Goal: Task Accomplishment & Management: Use online tool/utility

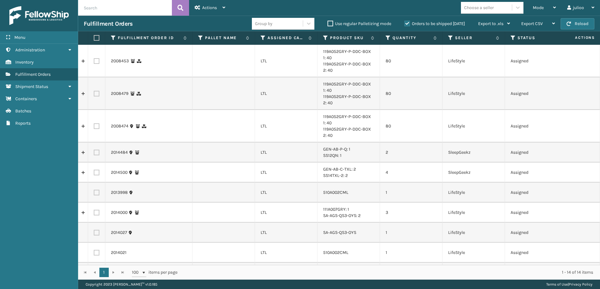
click at [33, 41] on div "Menu" at bounding box center [39, 37] width 78 height 13
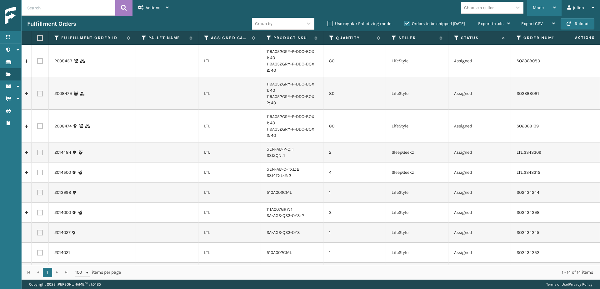
click at [551, 11] on div "Mode" at bounding box center [544, 8] width 23 height 16
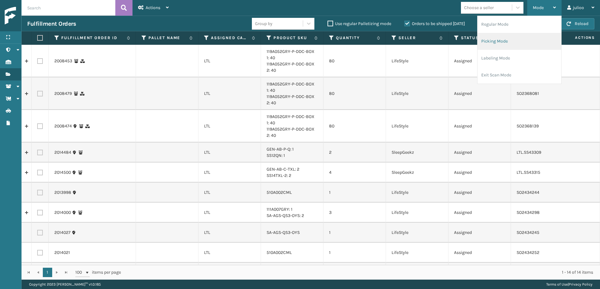
click at [519, 42] on li "Picking Mode" at bounding box center [520, 41] width 84 height 17
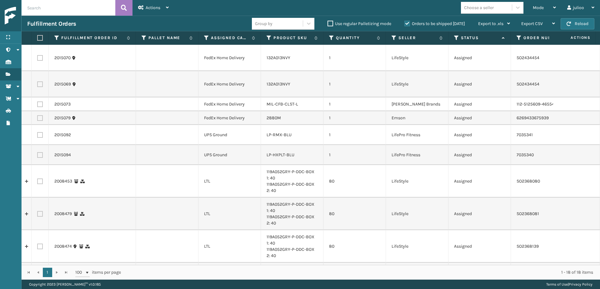
scroll to position [170, 0]
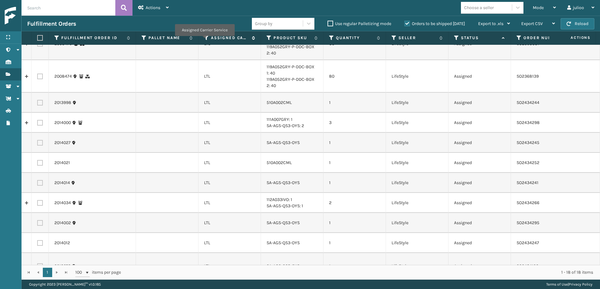
click at [205, 40] on icon at bounding box center [206, 38] width 5 height 6
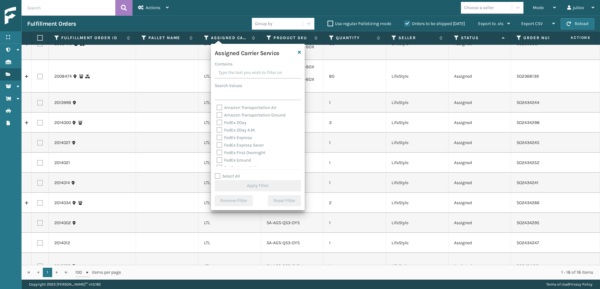
click at [218, 174] on label "Select All" at bounding box center [227, 175] width 25 height 5
click at [218, 173] on input "Select All" at bounding box center [262, 172] width 94 height 1
checkbox input "true"
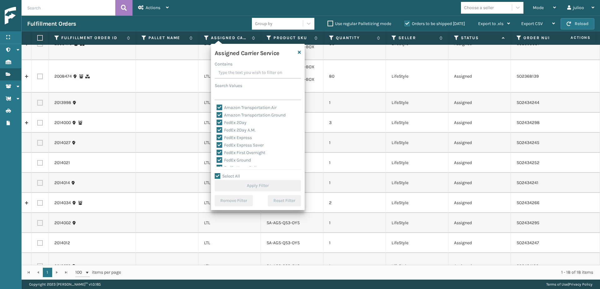
checkbox input "true"
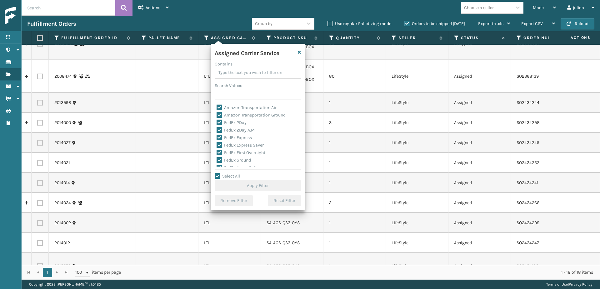
checkbox input "true"
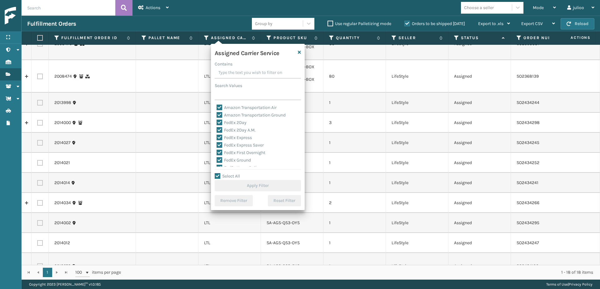
checkbox input "true"
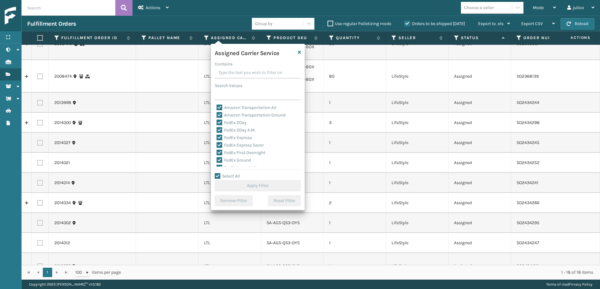
checkbox input "true"
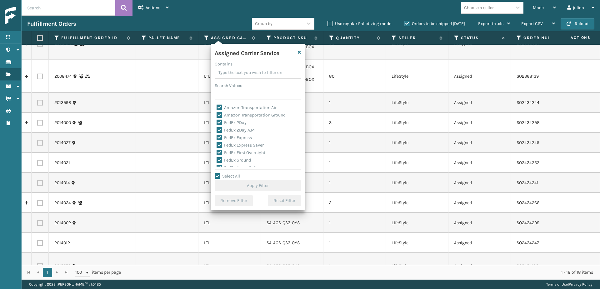
checkbox input "true"
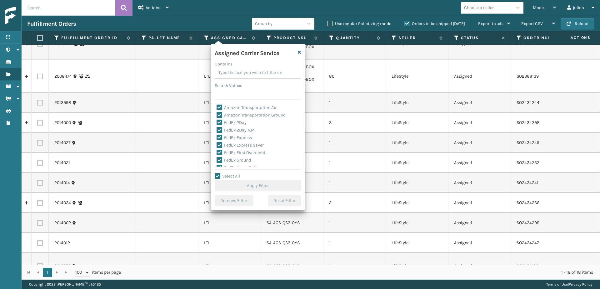
checkbox input "true"
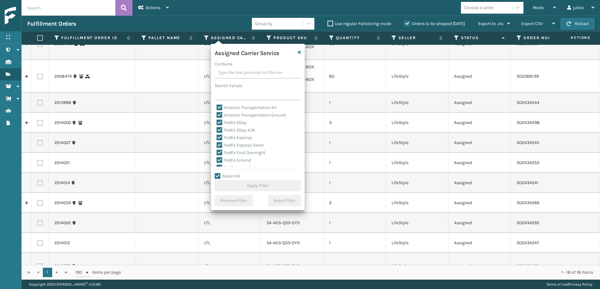
checkbox input "true"
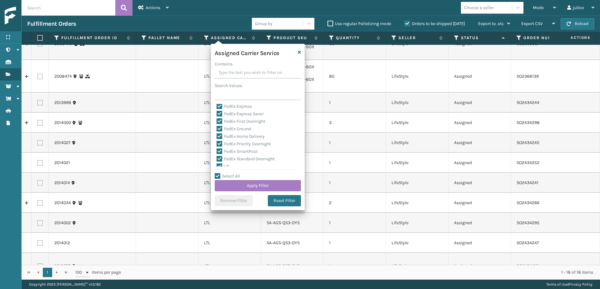
scroll to position [43, 0]
click at [220, 154] on label "LTL" at bounding box center [224, 153] width 14 height 5
click at [217, 154] on input "LTL" at bounding box center [217, 152] width 0 height 4
checkbox input "false"
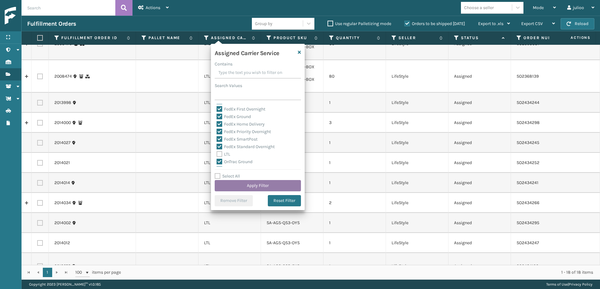
click at [255, 187] on button "Apply Filter" at bounding box center [258, 185] width 86 height 11
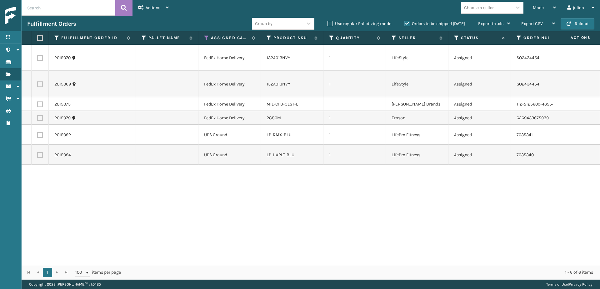
click at [571, 23] on span "button" at bounding box center [569, 24] width 4 height 4
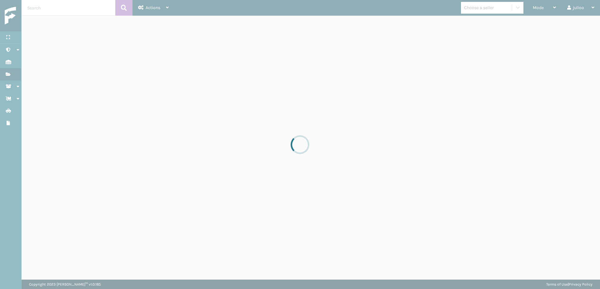
click at [571, 23] on div at bounding box center [300, 144] width 600 height 289
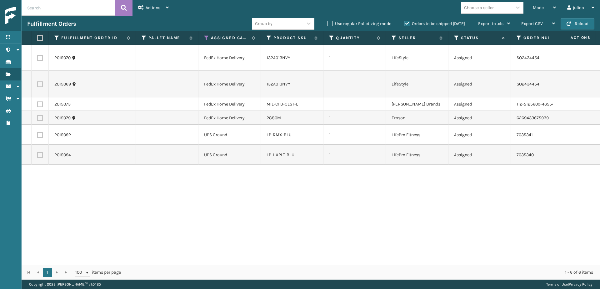
click at [571, 23] on span "button" at bounding box center [569, 24] width 4 height 4
click at [159, 9] on span "Actions" at bounding box center [153, 7] width 15 height 5
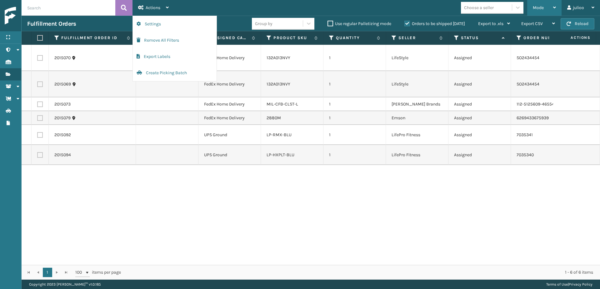
click at [550, 5] on div "Mode" at bounding box center [544, 8] width 23 height 16
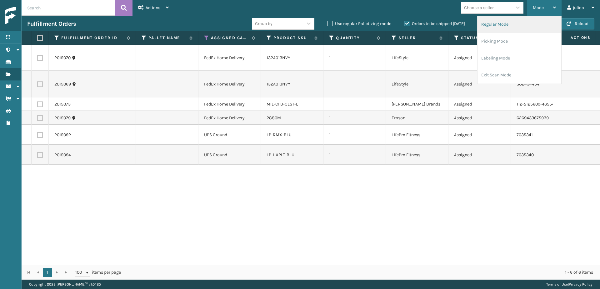
click at [514, 25] on li "Regular Mode" at bounding box center [520, 24] width 84 height 17
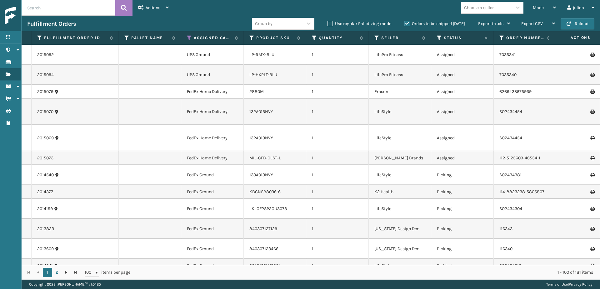
click at [90, 9] on input "text" at bounding box center [69, 8] width 94 height 16
click at [491, 10] on div "Choose a seller" at bounding box center [479, 7] width 30 height 7
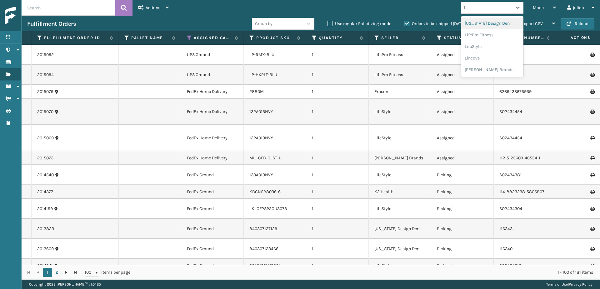
type input "lif"
click at [482, 42] on div "LifeStyle" at bounding box center [492, 47] width 63 height 12
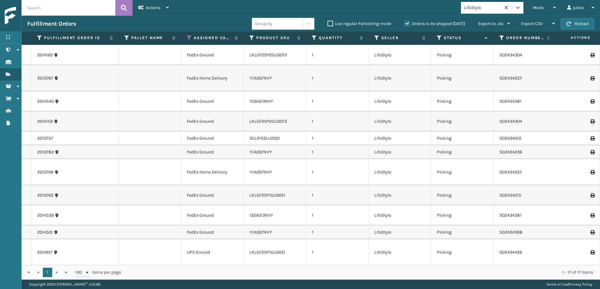
scroll to position [0, 0]
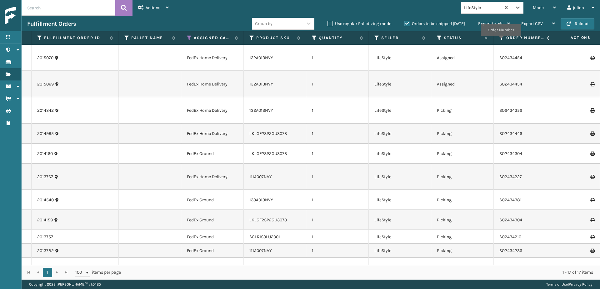
click at [501, 40] on icon at bounding box center [502, 38] width 5 height 6
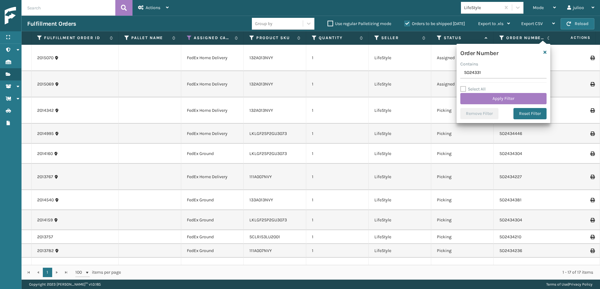
type input "SO243311"
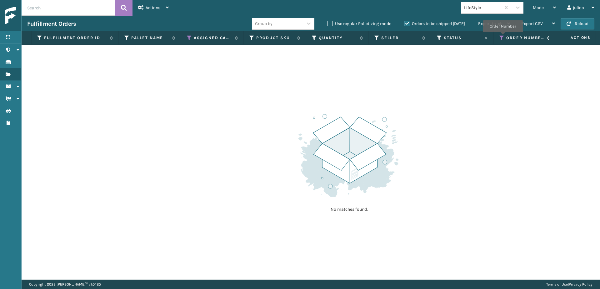
click at [503, 37] on icon at bounding box center [502, 38] width 5 height 6
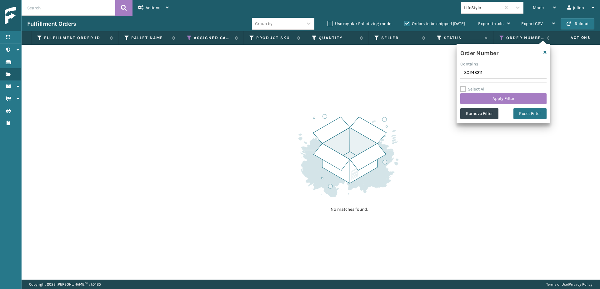
click at [470, 73] on input "SO243311" at bounding box center [504, 72] width 86 height 11
click at [498, 75] on input "243311" at bounding box center [504, 72] width 86 height 11
type input "2433113"
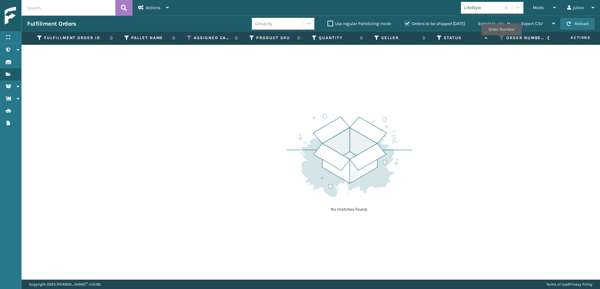
click at [502, 39] on icon at bounding box center [502, 38] width 5 height 6
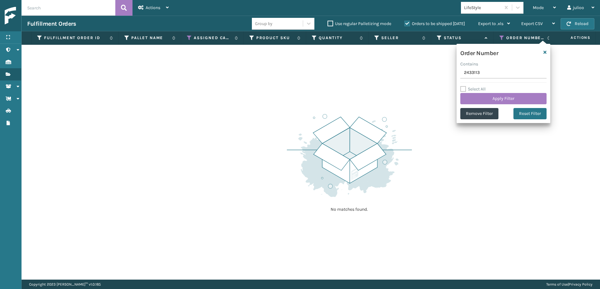
drag, startPoint x: 488, startPoint y: 74, endPoint x: 432, endPoint y: 75, distance: 56.6
click at [432, 75] on section "Fulfillment Orders Group by Use regular Palletizing mode Orders to be shipped […" at bounding box center [311, 148] width 579 height 264
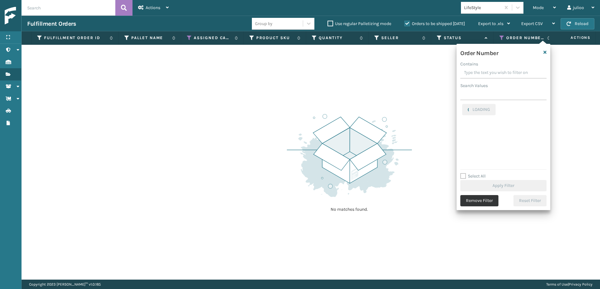
click at [485, 202] on button "Remove Filter" at bounding box center [480, 200] width 38 height 11
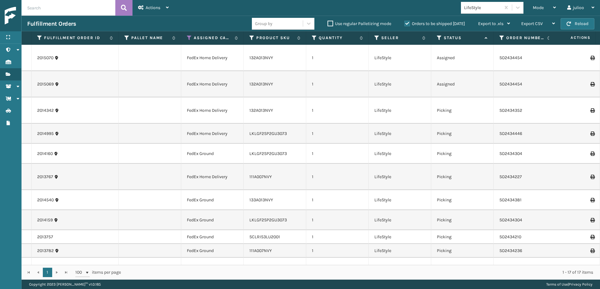
click at [41, 10] on input "text" at bounding box center [69, 8] width 94 height 16
type input "SO2433113"
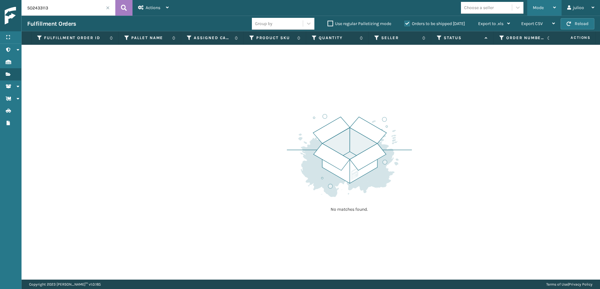
click at [544, 8] on span "Mode" at bounding box center [538, 7] width 11 height 5
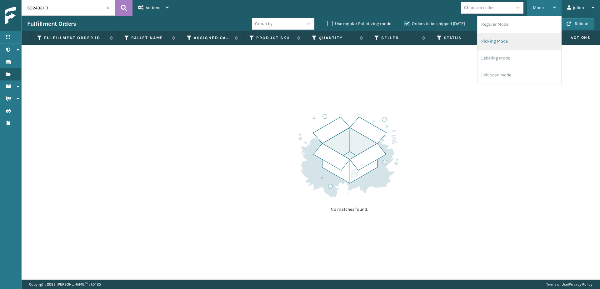
click at [513, 37] on li "Picking Mode" at bounding box center [520, 41] width 84 height 17
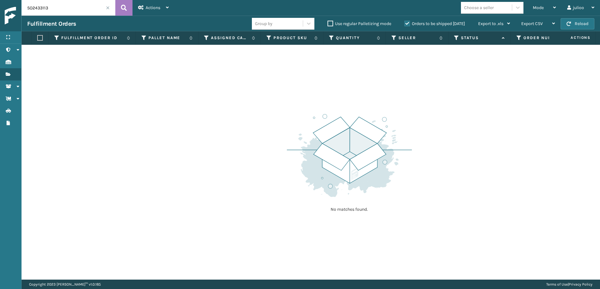
click at [107, 8] on span at bounding box center [108, 8] width 4 height 4
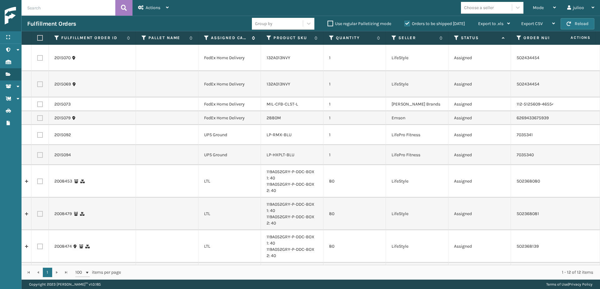
click at [206, 37] on icon at bounding box center [206, 38] width 5 height 6
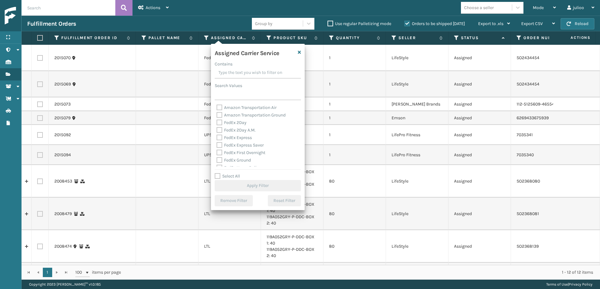
drag, startPoint x: 218, startPoint y: 175, endPoint x: 228, endPoint y: 165, distance: 13.5
click at [218, 175] on label "Select All" at bounding box center [227, 175] width 25 height 5
click at [218, 173] on input "Select All" at bounding box center [262, 172] width 94 height 1
checkbox input "true"
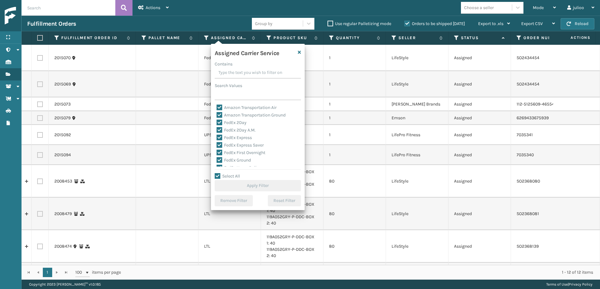
checkbox input "true"
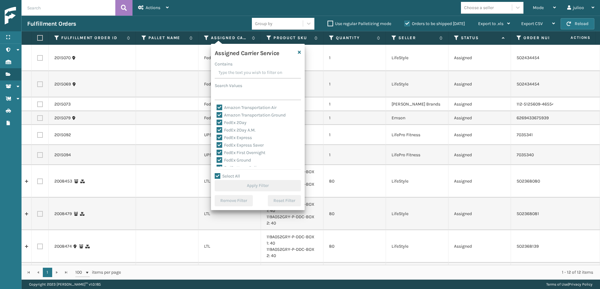
checkbox input "true"
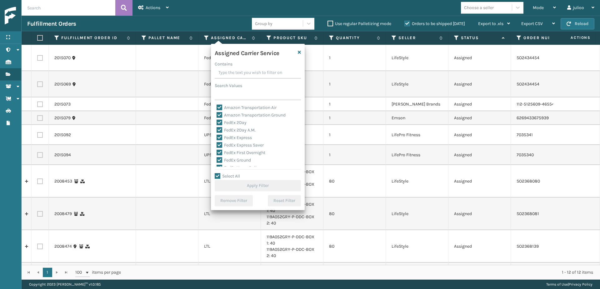
checkbox input "true"
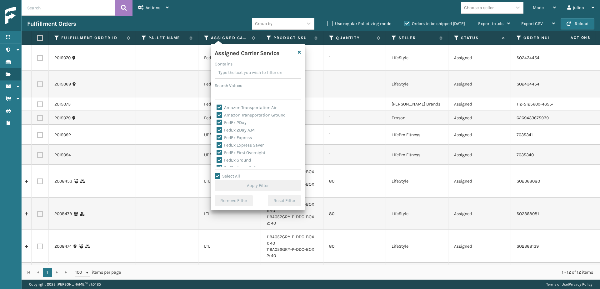
checkbox input "true"
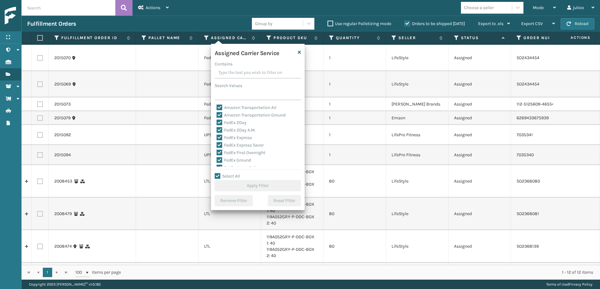
checkbox input "true"
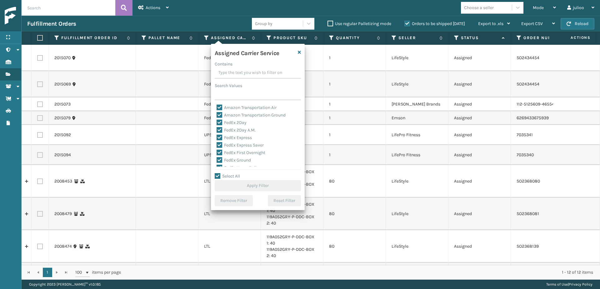
checkbox input "true"
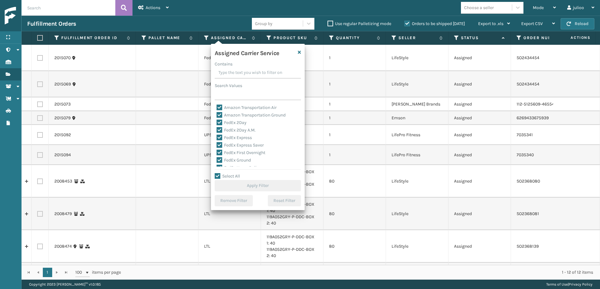
checkbox input "true"
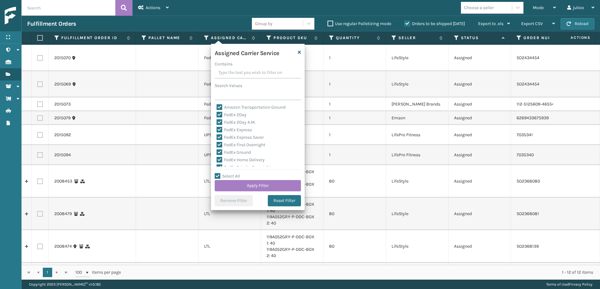
scroll to position [42, 0]
click at [220, 158] on label "LTL" at bounding box center [224, 155] width 14 height 5
click at [217, 156] on input "LTL" at bounding box center [217, 154] width 0 height 4
checkbox input "false"
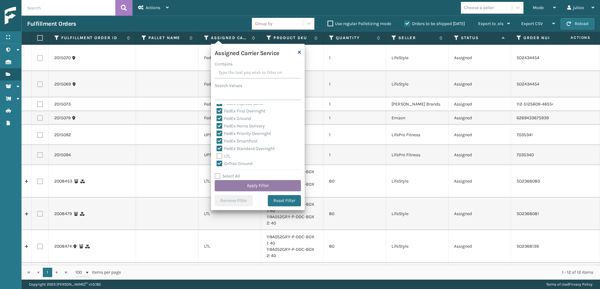
click at [250, 186] on button "Apply Filter" at bounding box center [258, 185] width 86 height 11
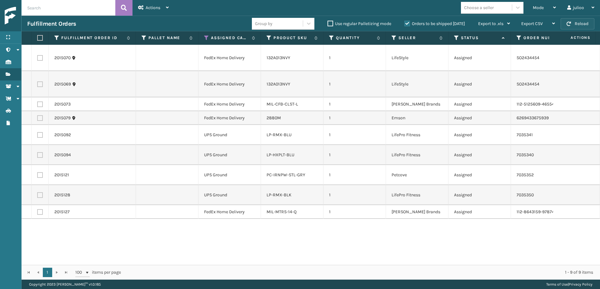
click at [589, 25] on button "Reload" at bounding box center [578, 23] width 34 height 11
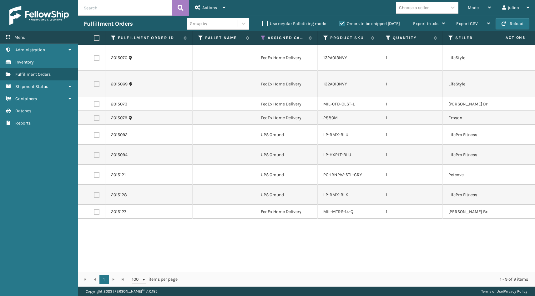
click at [36, 35] on div "Menu" at bounding box center [39, 37] width 78 height 13
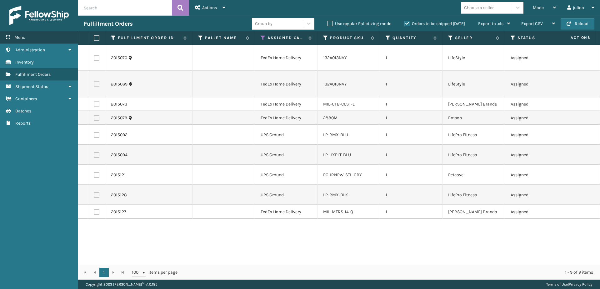
click at [38, 35] on div "Menu" at bounding box center [39, 37] width 78 height 13
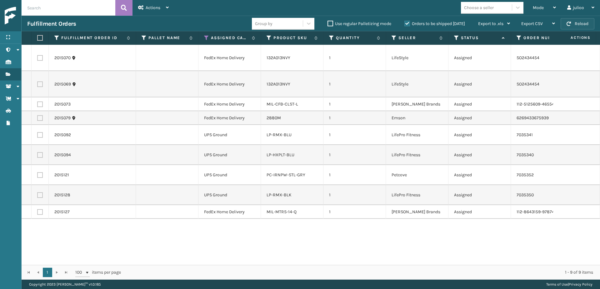
click at [581, 23] on button "Reload" at bounding box center [578, 23] width 34 height 11
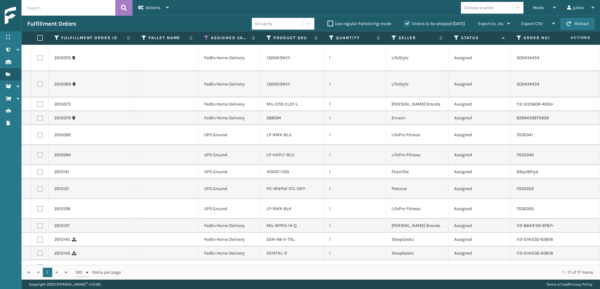
scroll to position [62, 0]
